Goal: Task Accomplishment & Management: Use online tool/utility

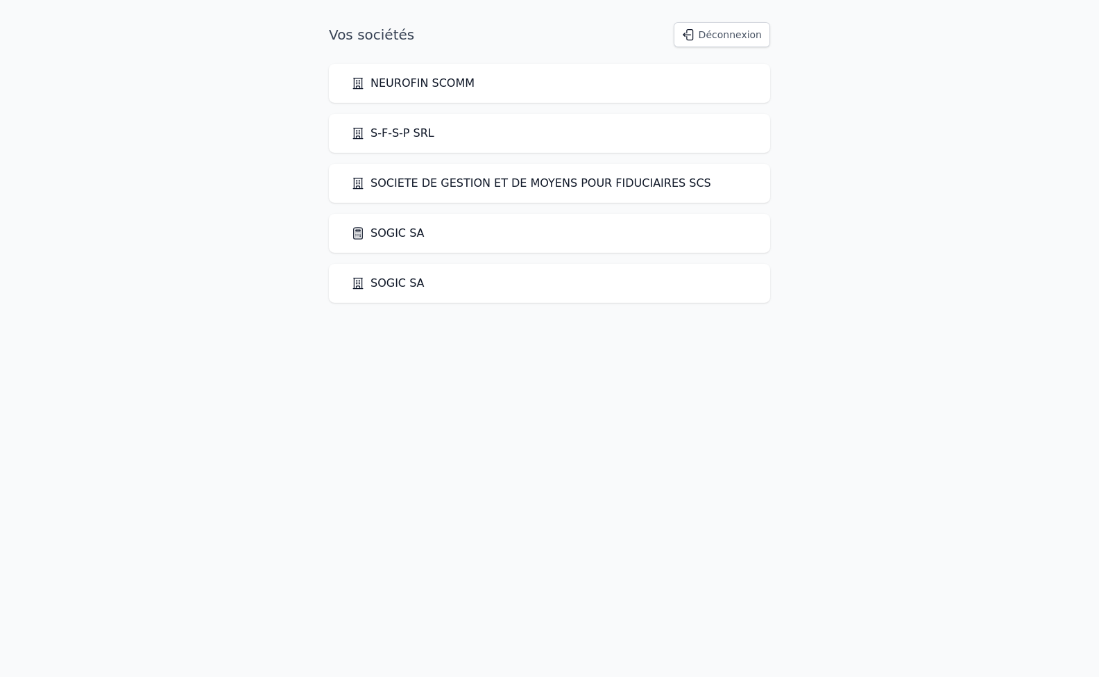
click at [409, 237] on link "SOGIC SA" at bounding box center [388, 233] width 74 height 17
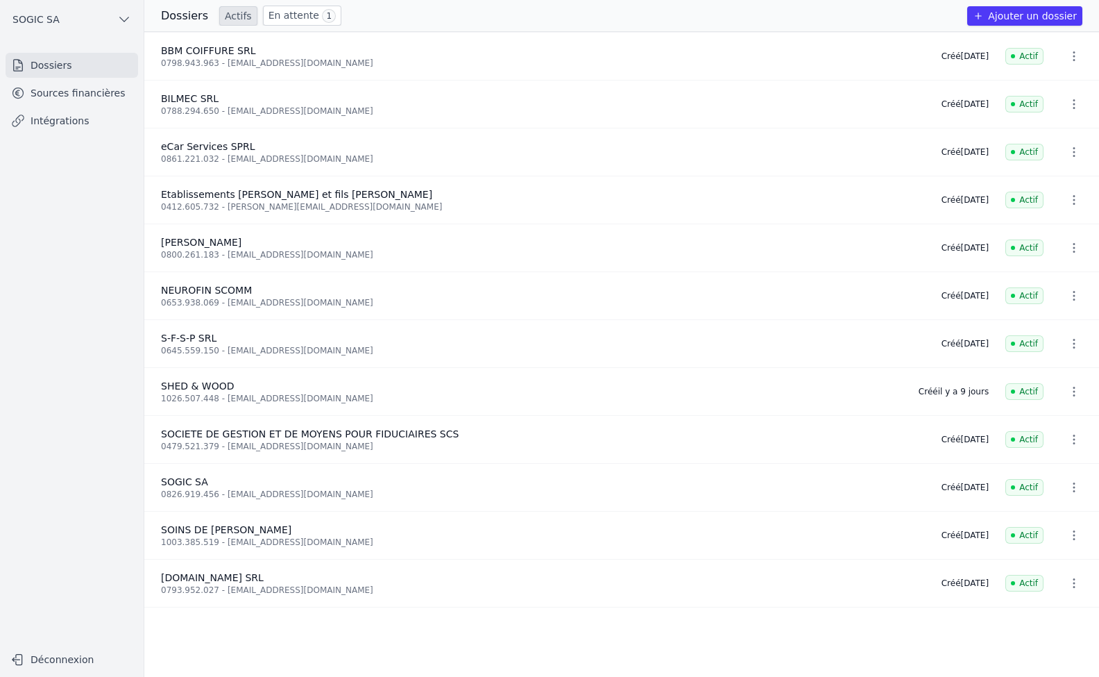
click at [36, 119] on link "Intégrations" at bounding box center [72, 120] width 133 height 25
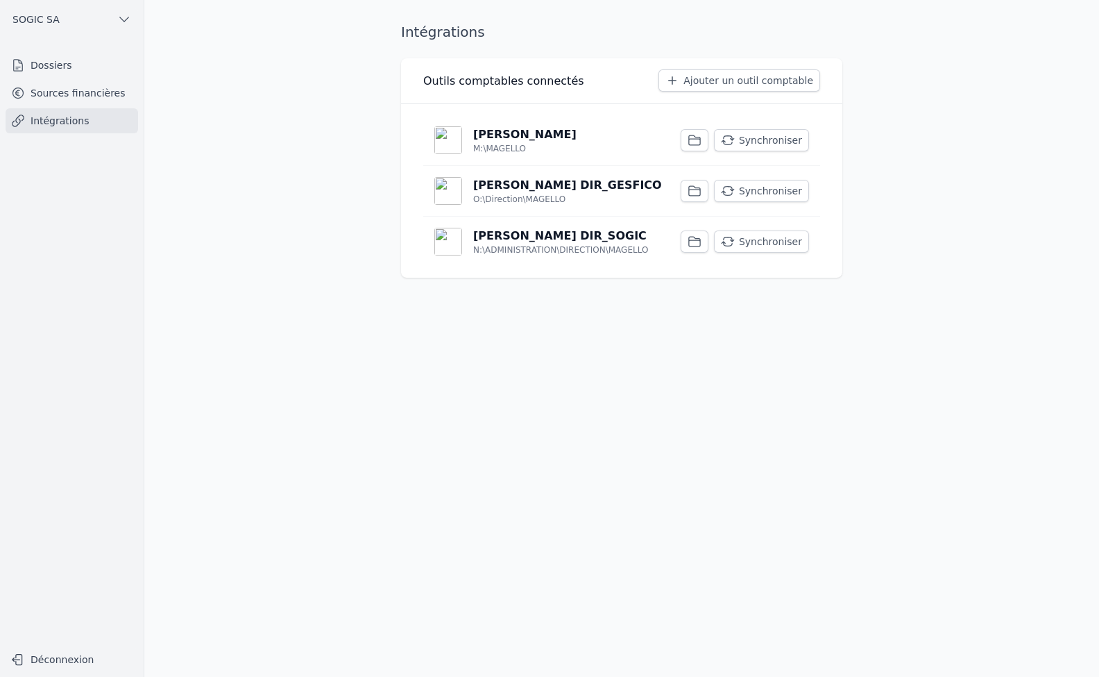
click at [767, 244] on button "Synchroniser" at bounding box center [761, 241] width 95 height 22
click at [772, 189] on button "Synchroniser" at bounding box center [761, 191] width 95 height 22
click at [768, 138] on button "Synchroniser" at bounding box center [761, 140] width 95 height 22
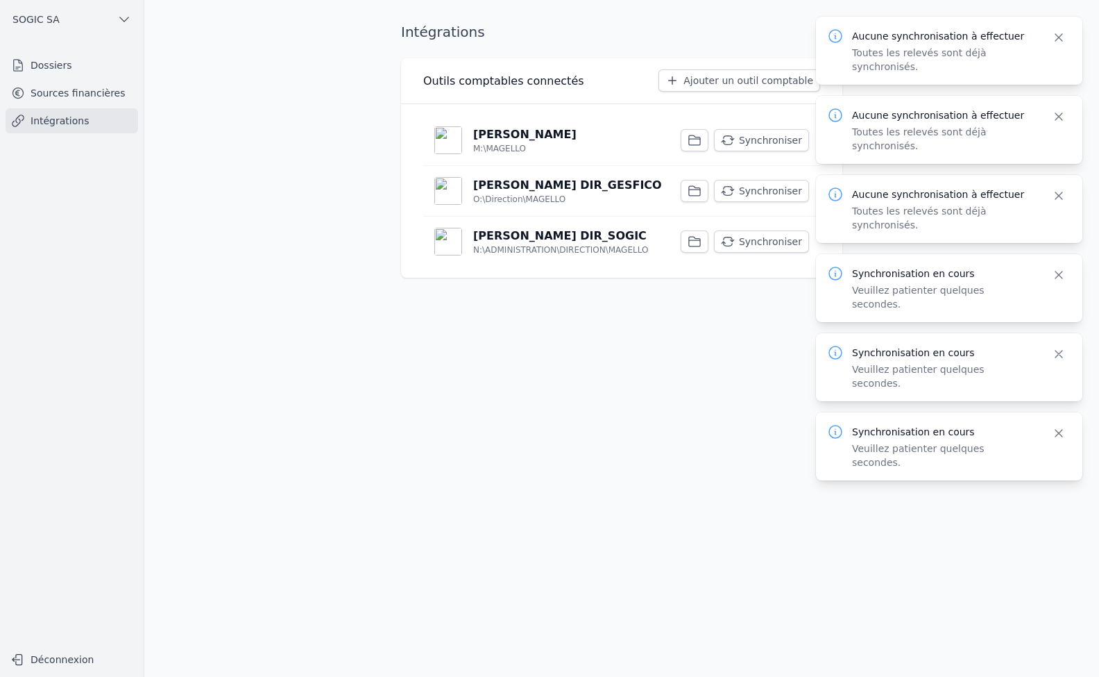
click at [39, 93] on link "Sources financières" at bounding box center [72, 92] width 133 height 25
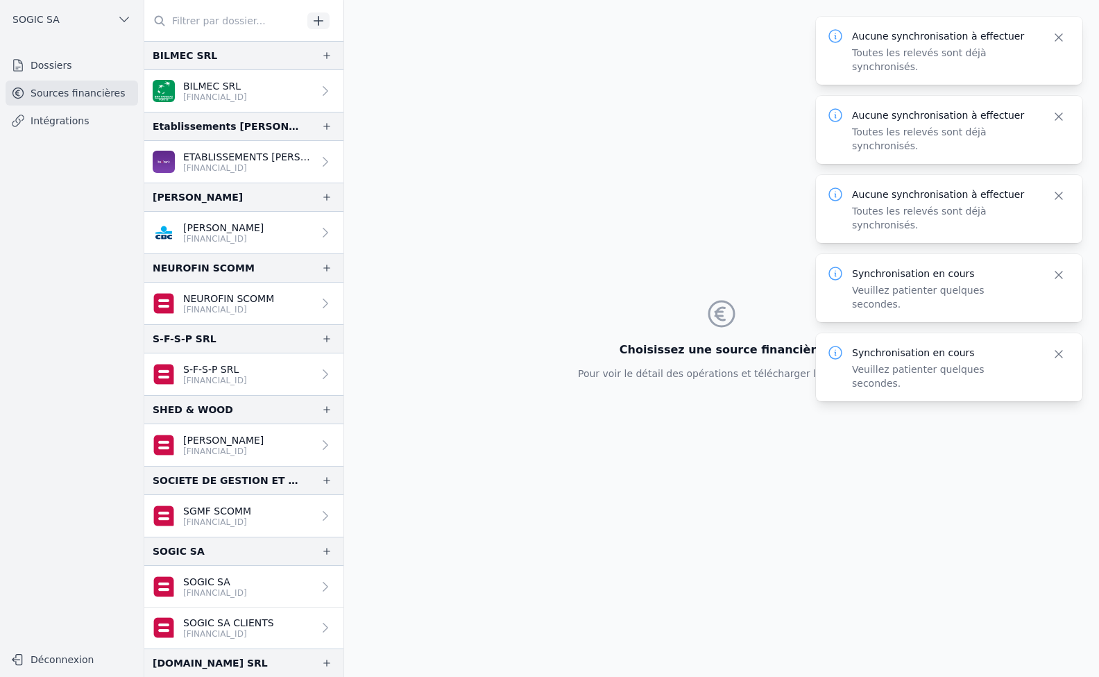
scroll to position [83, 0]
